Goal: Transaction & Acquisition: Download file/media

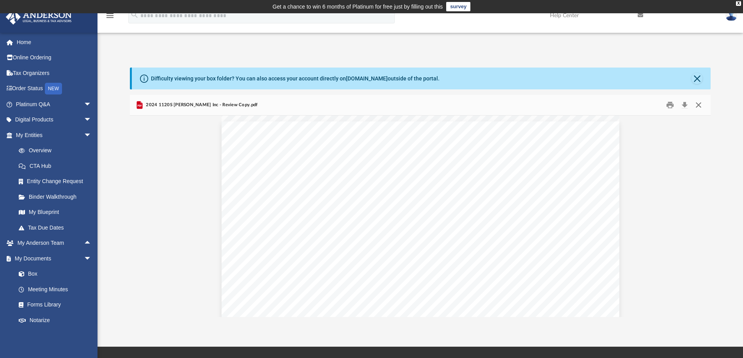
click at [698, 105] on button "Close" at bounding box center [699, 105] width 14 height 12
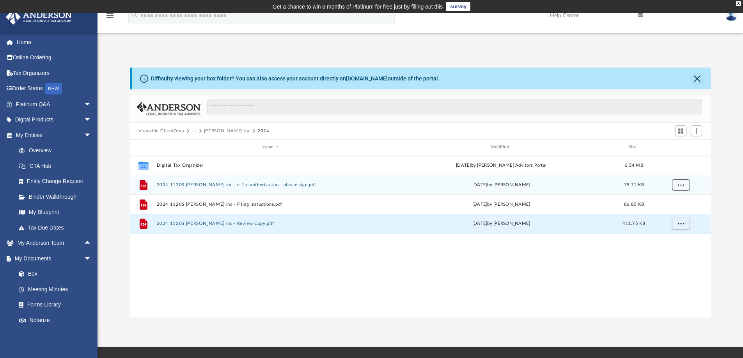
click at [678, 185] on span "More options" at bounding box center [681, 184] width 6 height 4
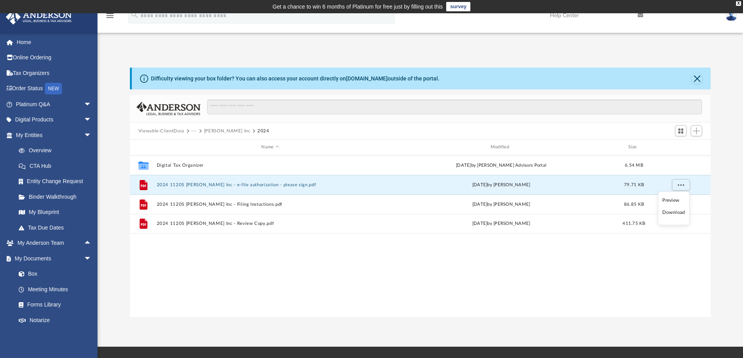
click at [677, 210] on li "Download" at bounding box center [673, 212] width 23 height 8
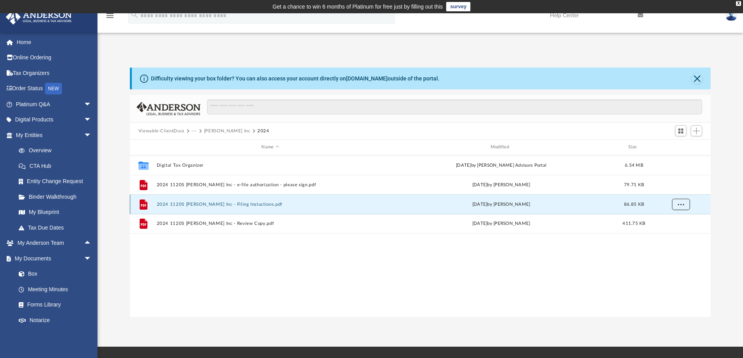
click at [676, 204] on button "More options" at bounding box center [681, 204] width 18 height 12
click at [679, 229] on li "Download" at bounding box center [673, 232] width 23 height 8
